Goal: Complete application form

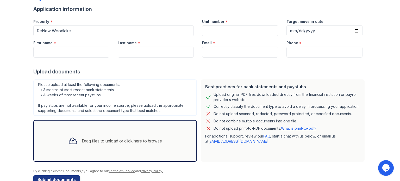
scroll to position [51, 0]
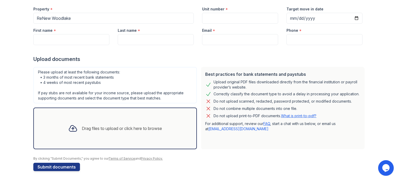
click at [104, 129] on div "Drag files to upload or click here to browse" at bounding box center [122, 128] width 80 height 6
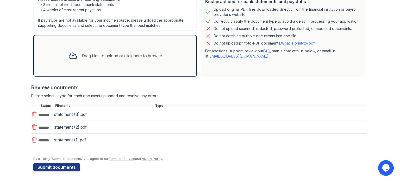
scroll to position [128, 0]
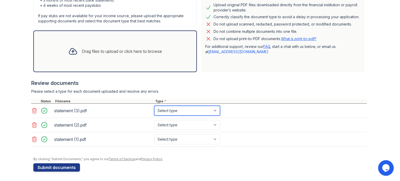
click at [194, 109] on select "Select type Paystub Bank Statement Offer Letter Tax Documents Benefit Award Let…" at bounding box center [187, 111] width 66 height 10
select select "bank_statement"
click at [154, 106] on select "Select type Paystub Bank Statement Offer Letter Tax Documents Benefit Award Let…" at bounding box center [187, 111] width 66 height 10
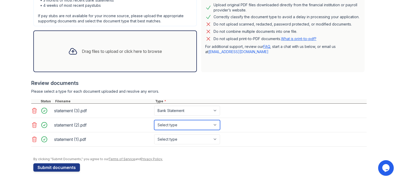
click at [171, 129] on select "Select type Paystub Bank Statement Offer Letter Tax Documents Benefit Award Let…" at bounding box center [187, 125] width 66 height 10
select select "bank_statement"
click at [154, 120] on select "Select type Paystub Bank Statement Offer Letter Tax Documents Benefit Award Let…" at bounding box center [187, 125] width 66 height 10
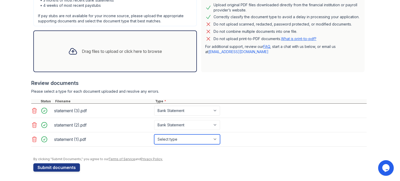
click at [164, 138] on select "Select type Paystub Bank Statement Offer Letter Tax Documents Benefit Award Let…" at bounding box center [187, 139] width 66 height 10
select select "bank_statement"
click at [154, 134] on select "Select type Paystub Bank Statement Offer Letter Tax Documents Benefit Award Let…" at bounding box center [187, 139] width 66 height 10
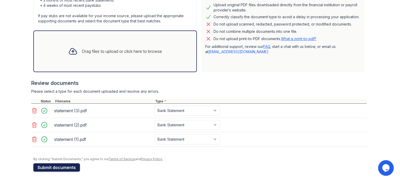
click at [54, 166] on button "Submit documents" at bounding box center [56, 167] width 47 height 8
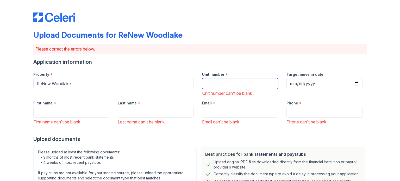
click at [208, 83] on input "Unit number" at bounding box center [240, 83] width 76 height 11
type input "2610 Unit 5"
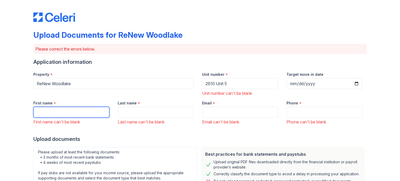
click at [64, 113] on input "First name" at bounding box center [71, 112] width 76 height 11
type input "[PERSON_NAME]"
type input "[EMAIL_ADDRESS][DOMAIN_NAME]"
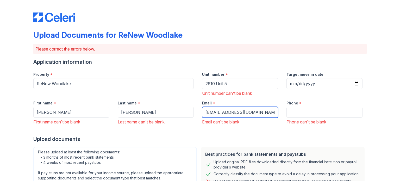
type input "3036381927"
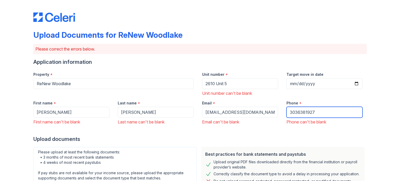
click at [297, 111] on input "3036381927" at bounding box center [324, 112] width 76 height 11
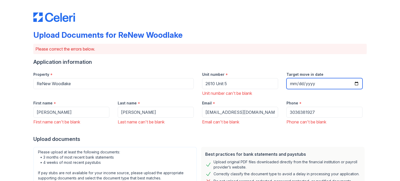
click at [292, 84] on input "Target move in date" at bounding box center [324, 83] width 76 height 11
type input "[DATE]"
click at [368, 141] on div "Upload Documents for ReNew Woodlake Please correct the errors below. Applicatio…" at bounding box center [199, 169] width 383 height 339
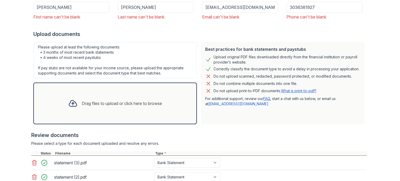
scroll to position [105, 0]
click at [296, 8] on input "3036381927" at bounding box center [324, 7] width 76 height 11
click at [305, 8] on input "303-6381927" at bounding box center [324, 7] width 76 height 11
type input "[PHONE_NUMBER]"
click at [275, 94] on div "Do not upload print-to-PDF documents. What is print-to-pdf?" at bounding box center [265, 91] width 103 height 6
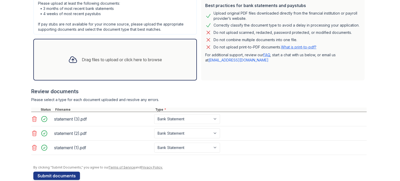
scroll to position [157, 0]
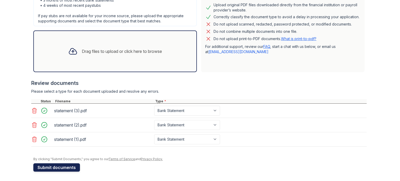
click at [59, 166] on button "Submit documents" at bounding box center [56, 167] width 47 height 8
